Goal: Task Accomplishment & Management: Complete application form

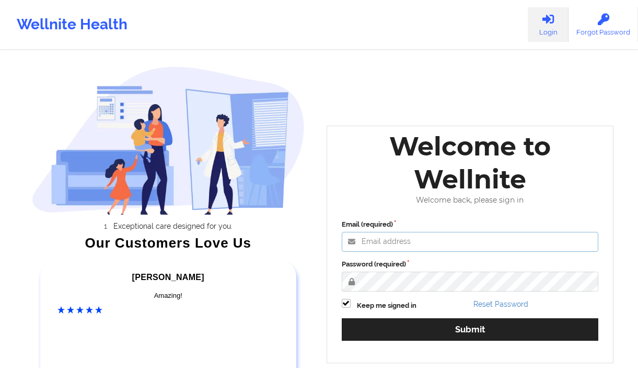
click at [383, 242] on input "Email (required)" at bounding box center [470, 242] width 257 height 20
type input "[EMAIL_ADDRESS][DOMAIN_NAME]"
click at [342, 318] on button "Submit" at bounding box center [470, 329] width 257 height 22
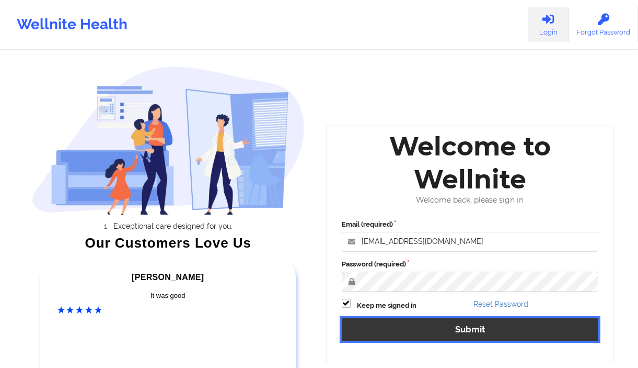
click at [451, 332] on button "Submit" at bounding box center [470, 329] width 257 height 22
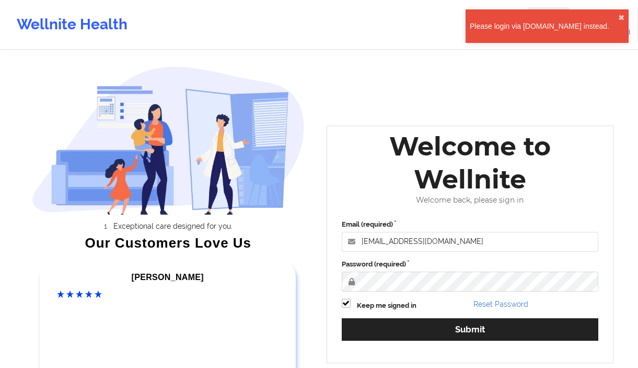
click at [534, 27] on div "Please login via [DOMAIN_NAME] instead." at bounding box center [544, 26] width 148 height 10
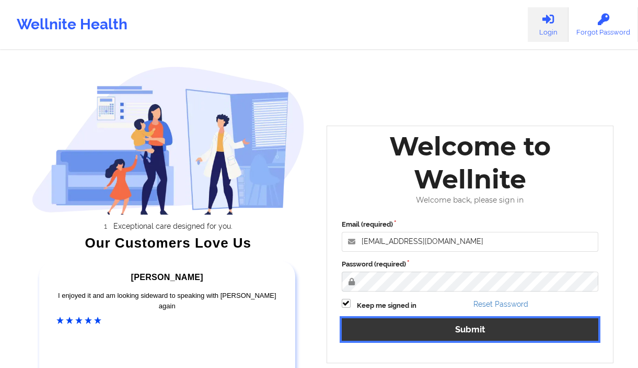
click at [431, 330] on button "Submit" at bounding box center [470, 329] width 257 height 22
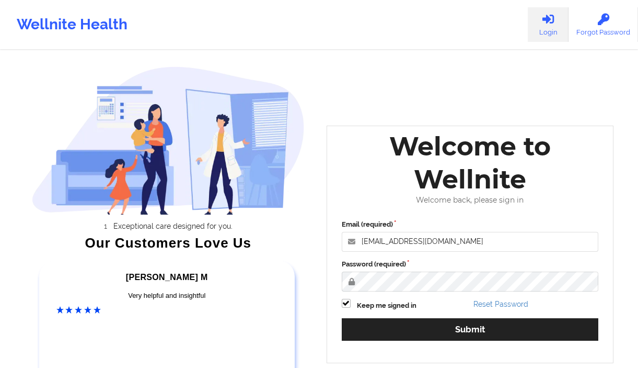
scroll to position [112, 0]
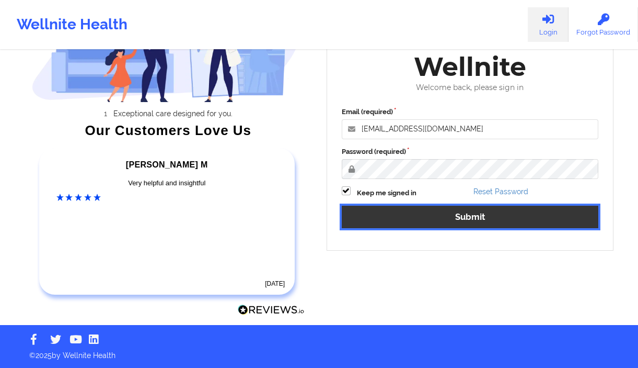
click at [435, 218] on button "Submit" at bounding box center [470, 216] width 257 height 22
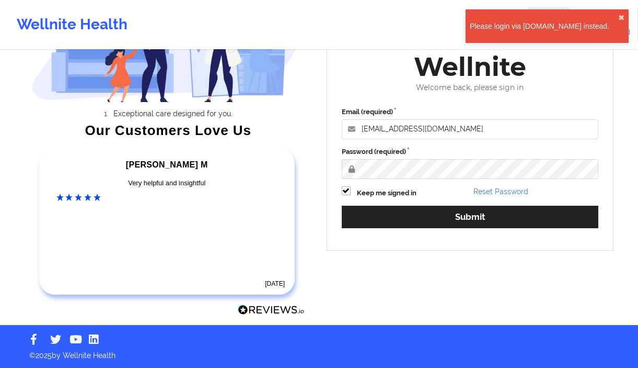
click at [511, 30] on div "Please login via [DOMAIN_NAME] instead." at bounding box center [544, 26] width 148 height 10
